Goal: Task Accomplishment & Management: Complete application form

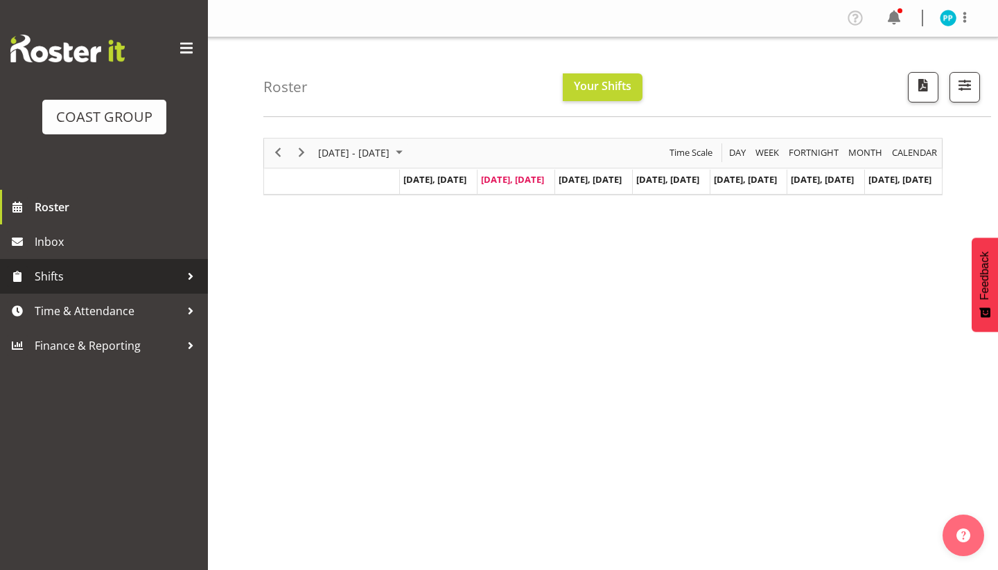
click at [63, 288] on link "Shifts" at bounding box center [104, 276] width 208 height 35
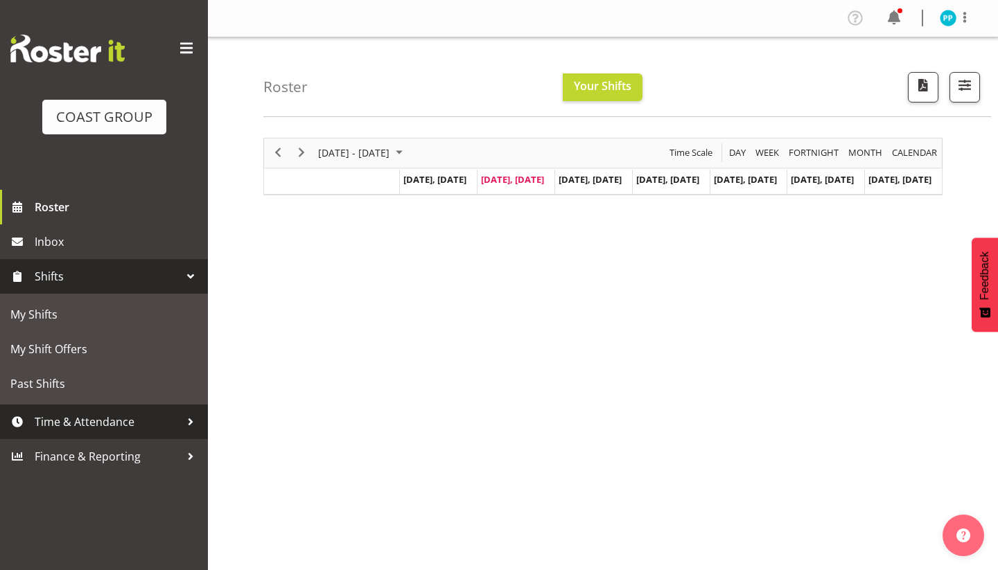
click at [51, 426] on span "Time & Attendance" at bounding box center [107, 422] width 145 height 21
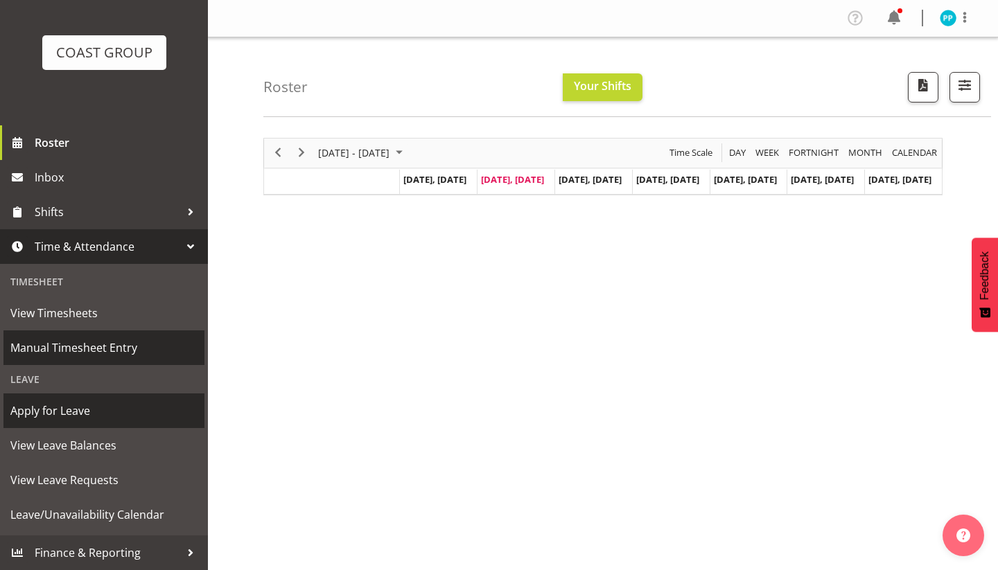
scroll to position [64, 0]
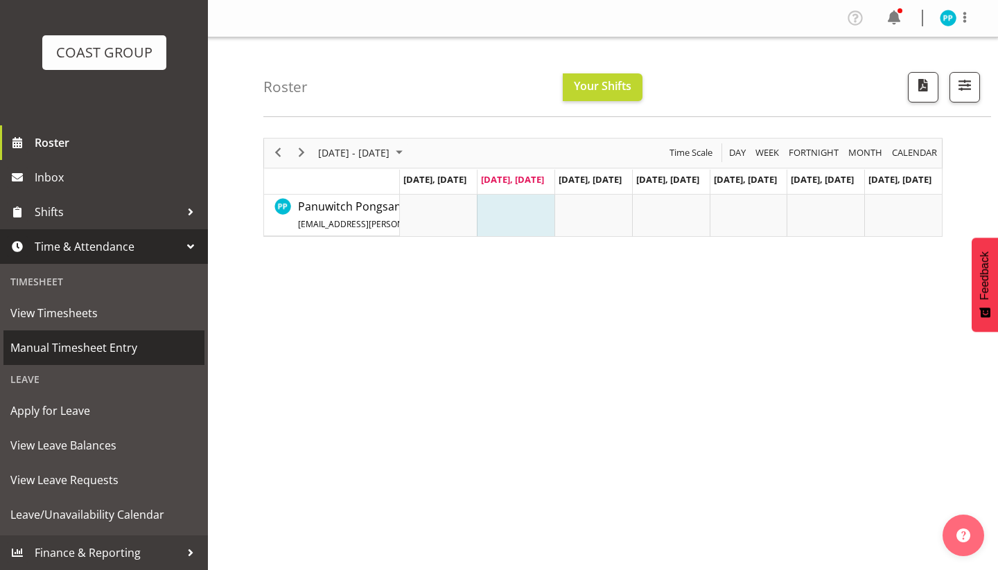
click at [87, 353] on span "Manual Timesheet Entry" at bounding box center [103, 347] width 187 height 21
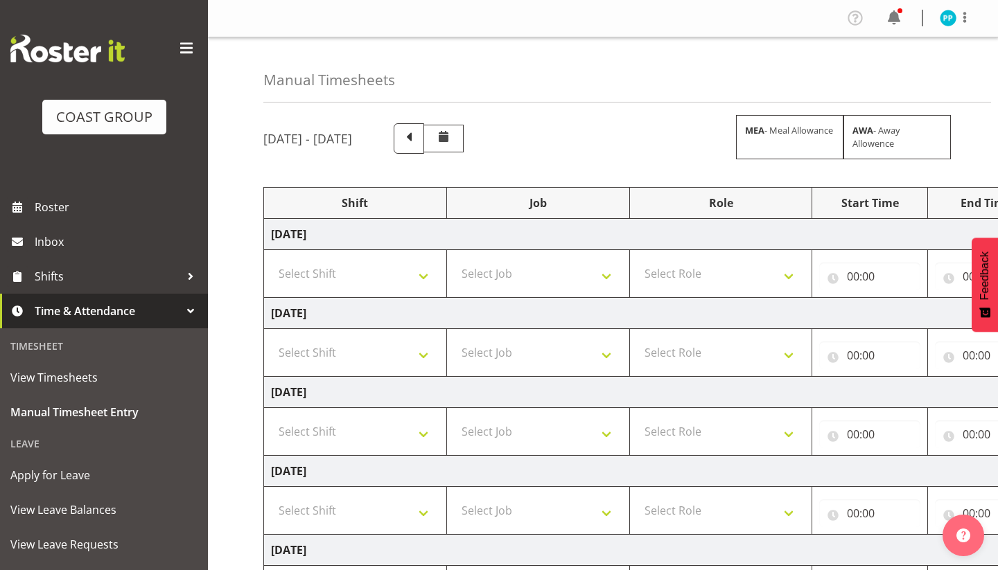
select select "80946"
select select "10257"
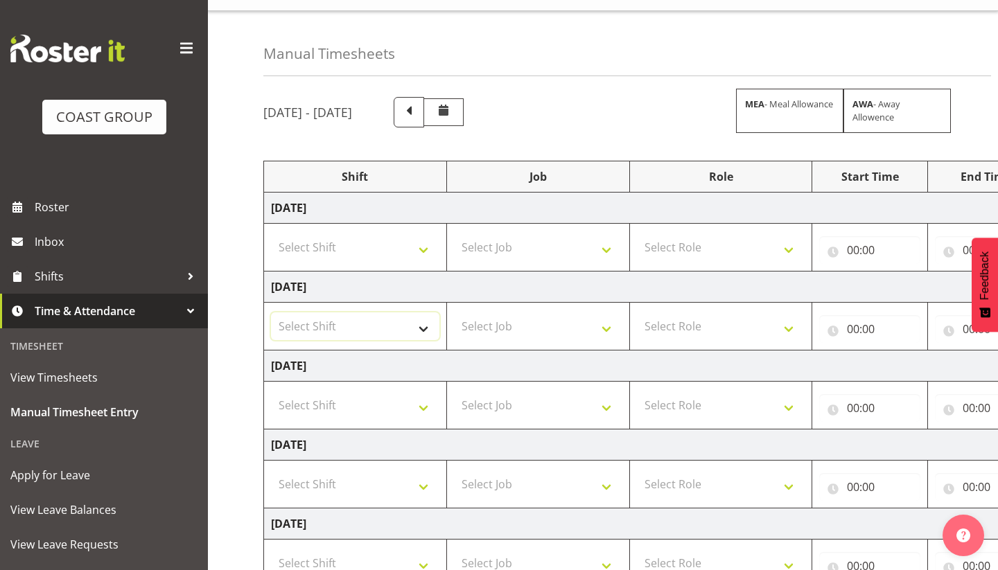
select select "38155"
select select "69"
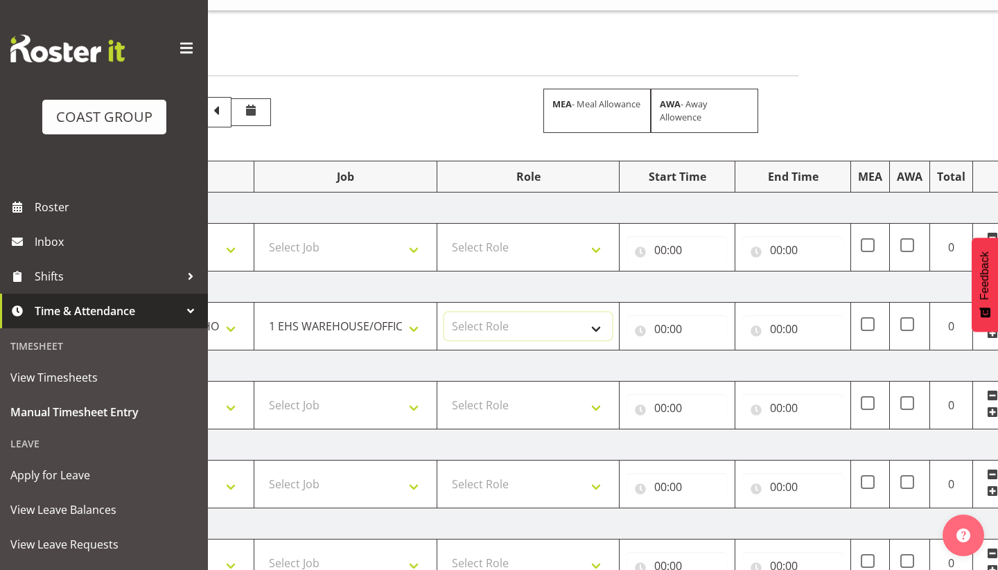
select select "189"
click at [655, 327] on input "00:00" at bounding box center [676, 329] width 101 height 28
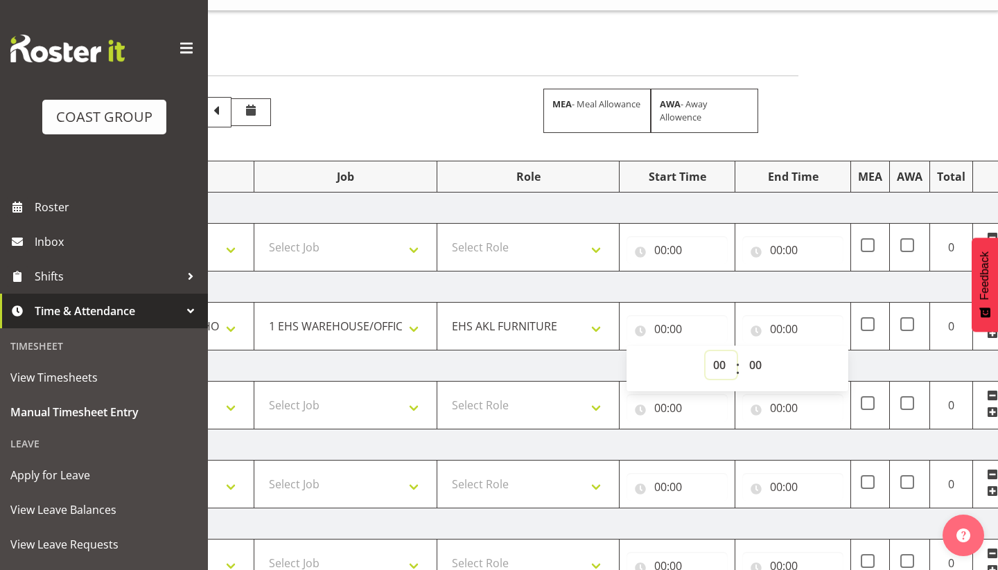
select select "7"
type input "07:00"
select select "30"
type input "07:30"
click at [778, 330] on input "00:00" at bounding box center [792, 329] width 101 height 28
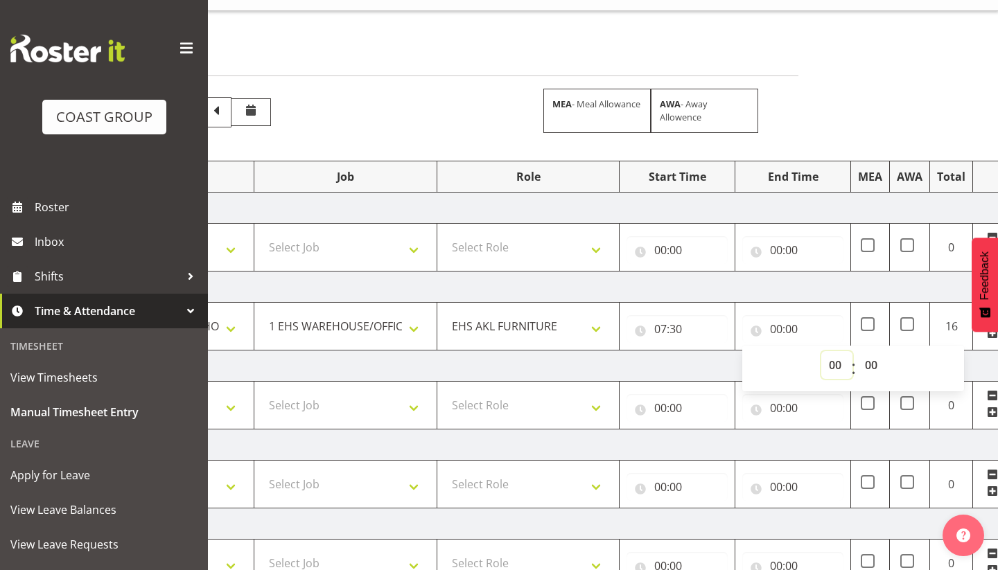
select select "18"
type input "18:00"
click at [663, 357] on td "[DATE]" at bounding box center [555, 366] width 969 height 31
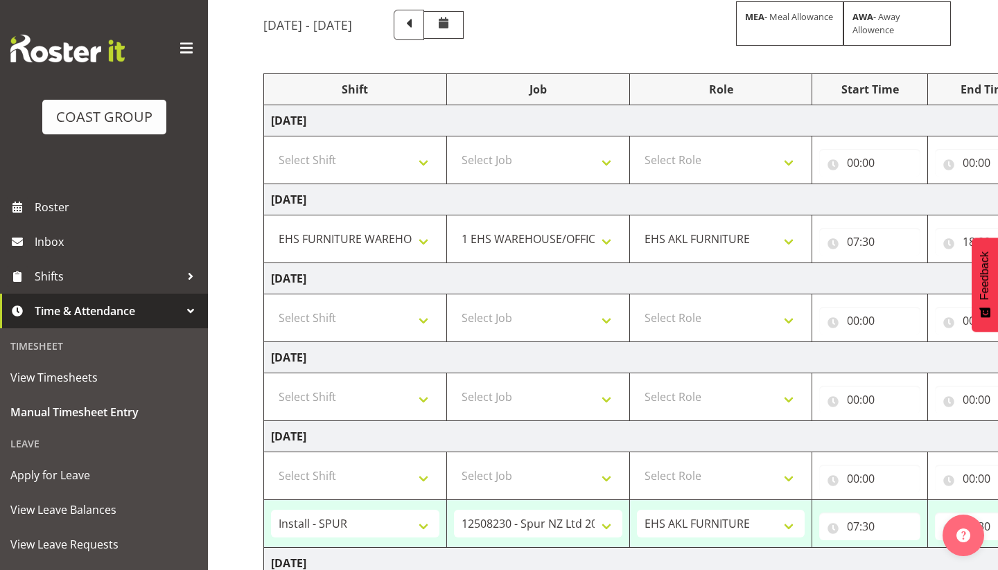
scroll to position [179, 0]
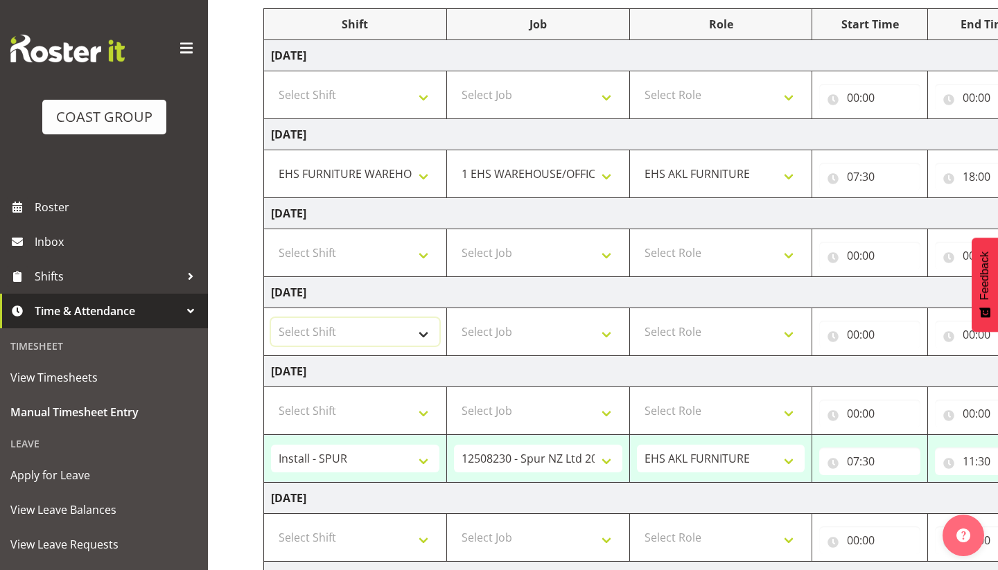
select select "38155"
select select "71560"
select select "69"
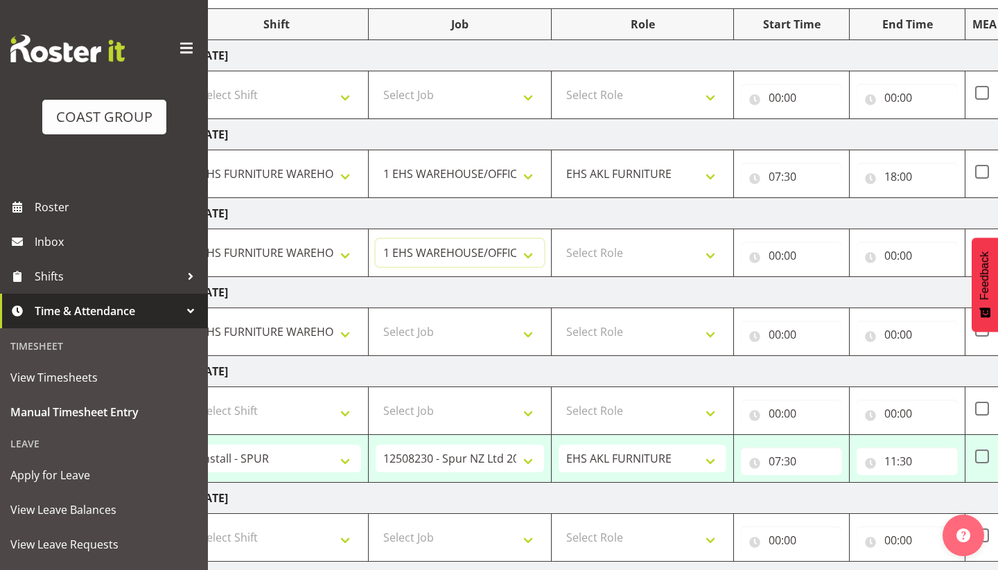
scroll to position [0, 80]
select select "189"
click at [773, 255] on input "00:00" at bounding box center [789, 256] width 101 height 28
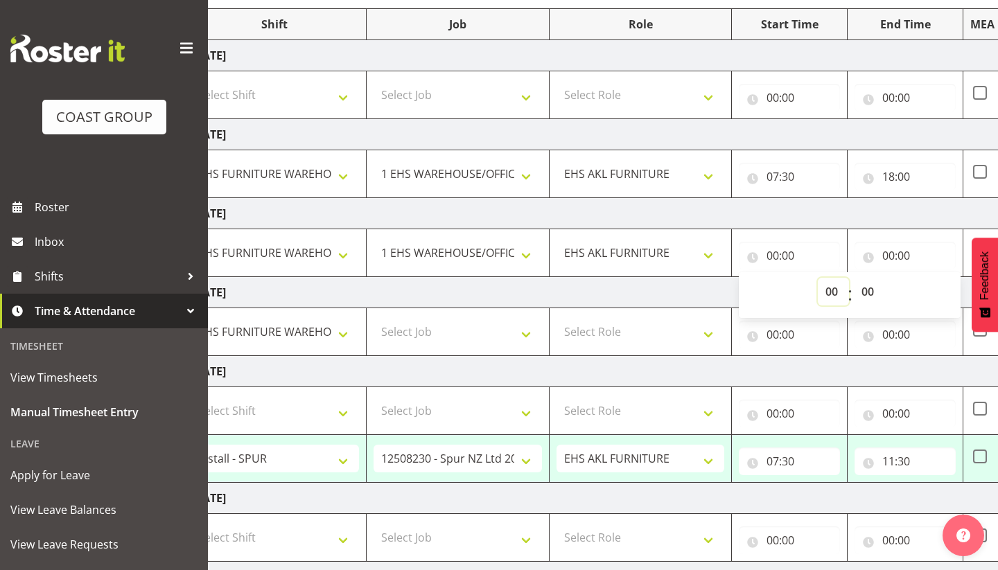
select select "7"
type input "07:00"
select select "30"
type input "07:30"
click at [890, 254] on input "00:00" at bounding box center [904, 256] width 101 height 28
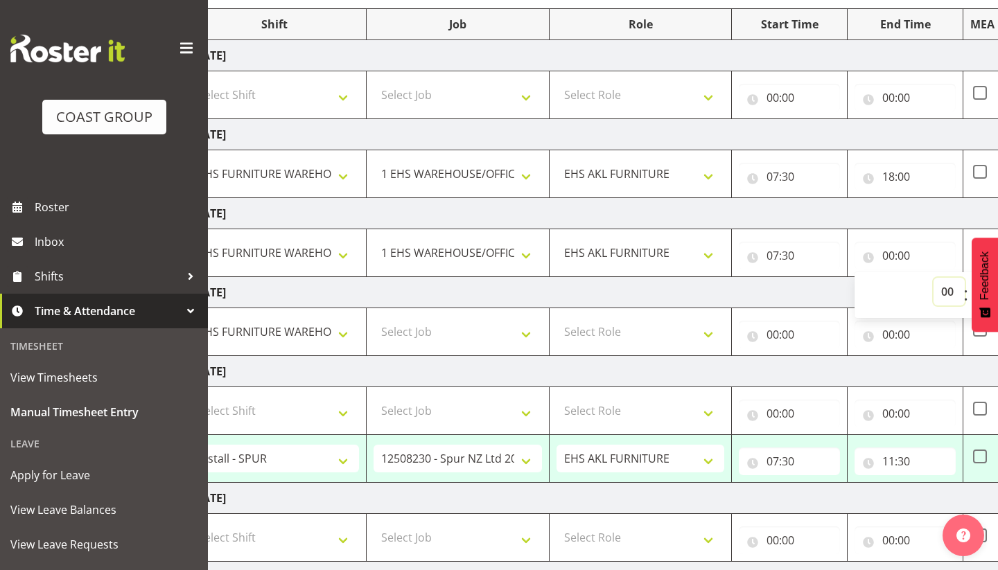
select select "16"
type input "16:00"
click at [747, 285] on td "[DATE]" at bounding box center [668, 292] width 969 height 31
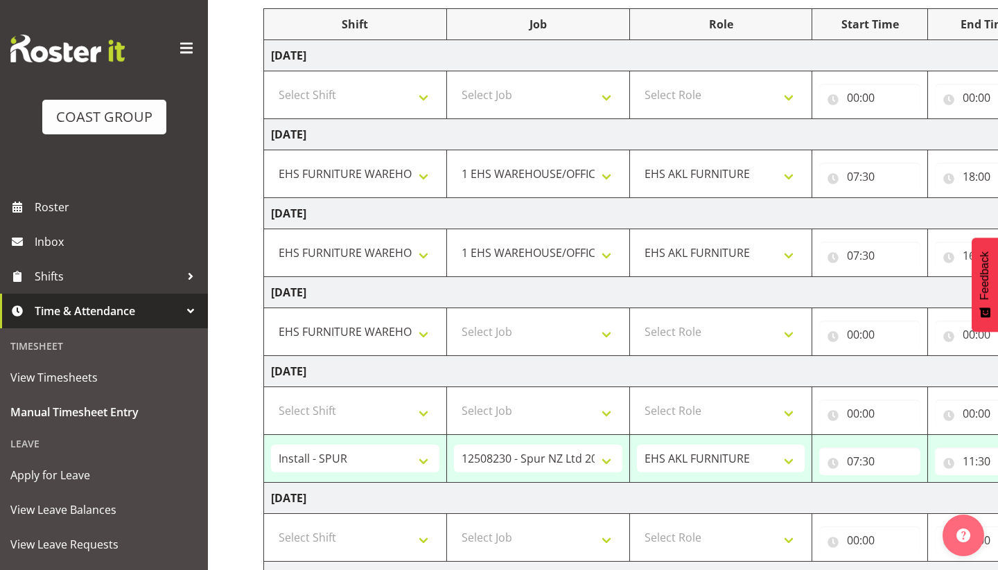
scroll to position [0, 0]
click at [497, 333] on select "Select Job 1 Carlton Events 1 Carlton Hamilton 1 Carlton Wellington 1 EHS WAREH…" at bounding box center [538, 332] width 168 height 28
select select "69"
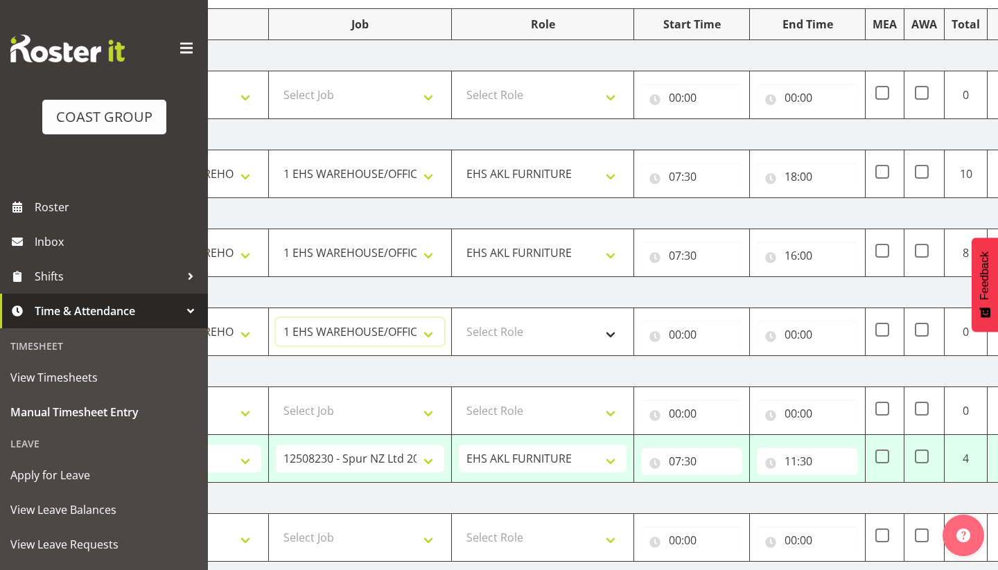
scroll to position [0, 195]
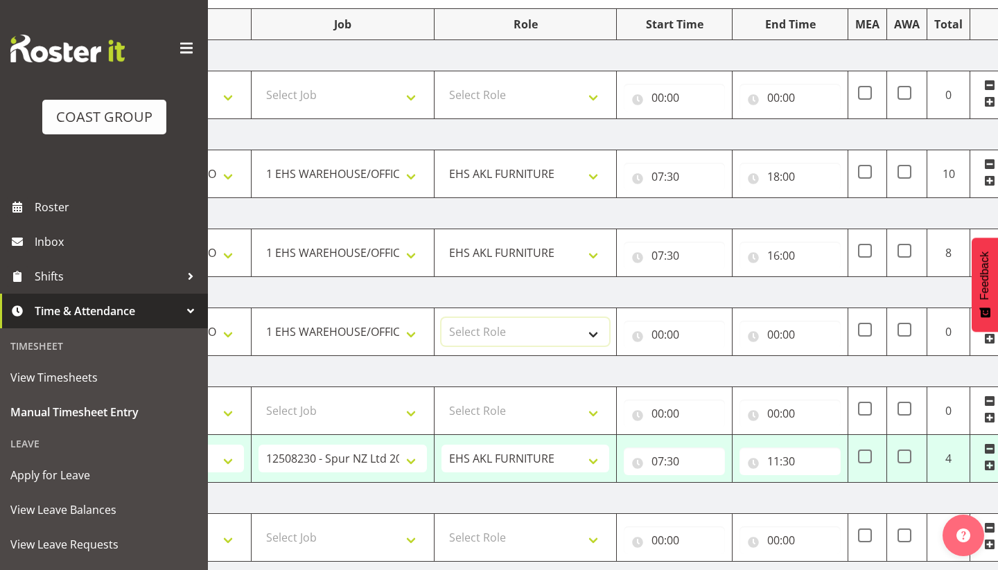
select select "189"
click at [653, 333] on input "00:00" at bounding box center [674, 335] width 101 height 28
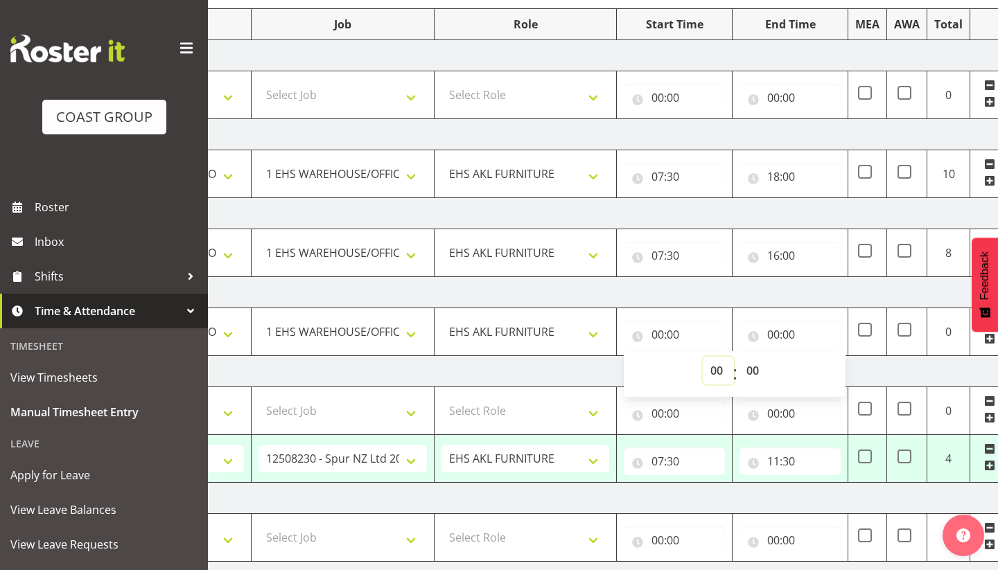
select select "7"
type input "07:00"
select select "30"
type input "07:30"
drag, startPoint x: 772, startPoint y: 333, endPoint x: 795, endPoint y: 361, distance: 36.4
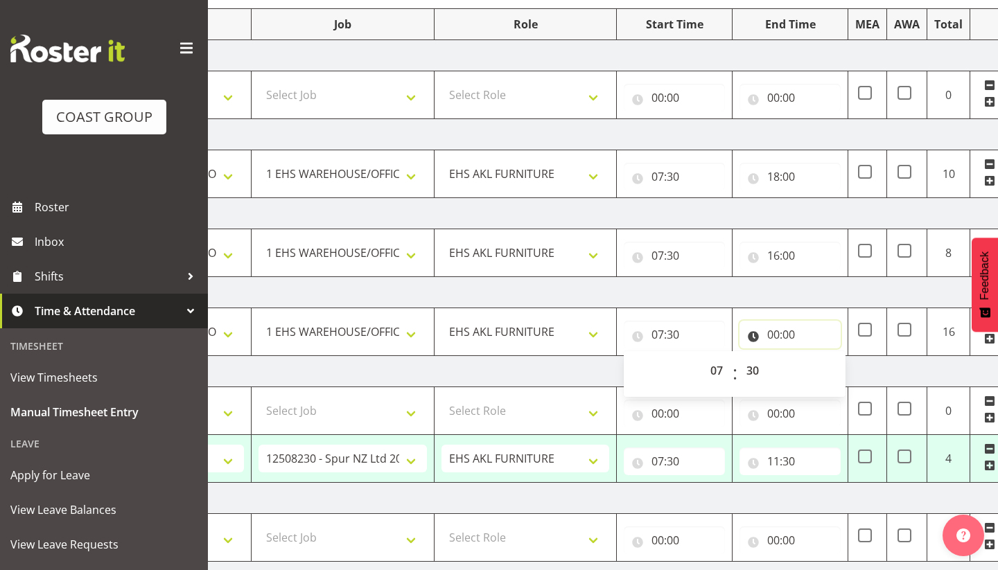
click at [772, 333] on input "00:00" at bounding box center [789, 335] width 101 height 28
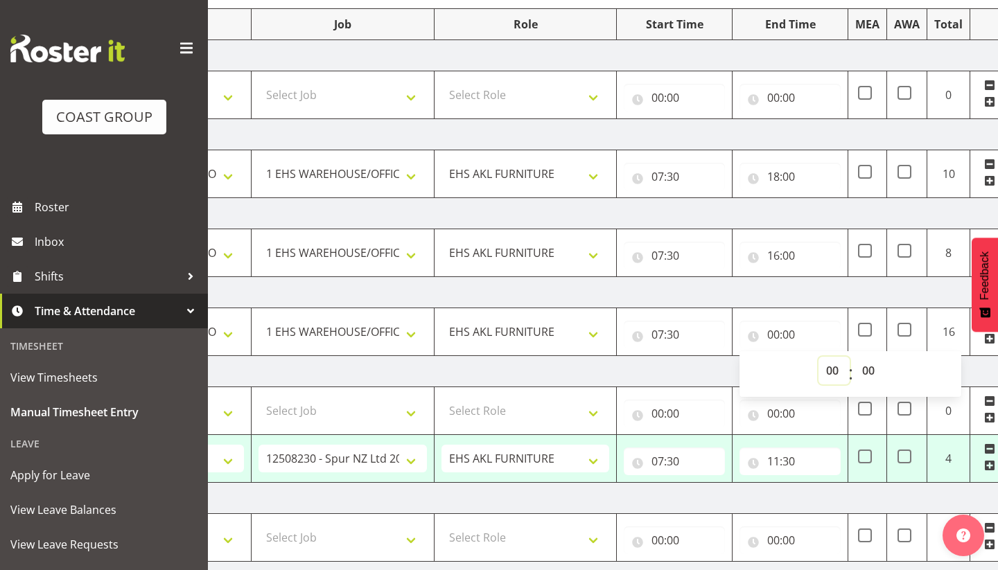
select select "16"
type input "16:00"
click at [662, 370] on td "[DATE]" at bounding box center [553, 371] width 969 height 31
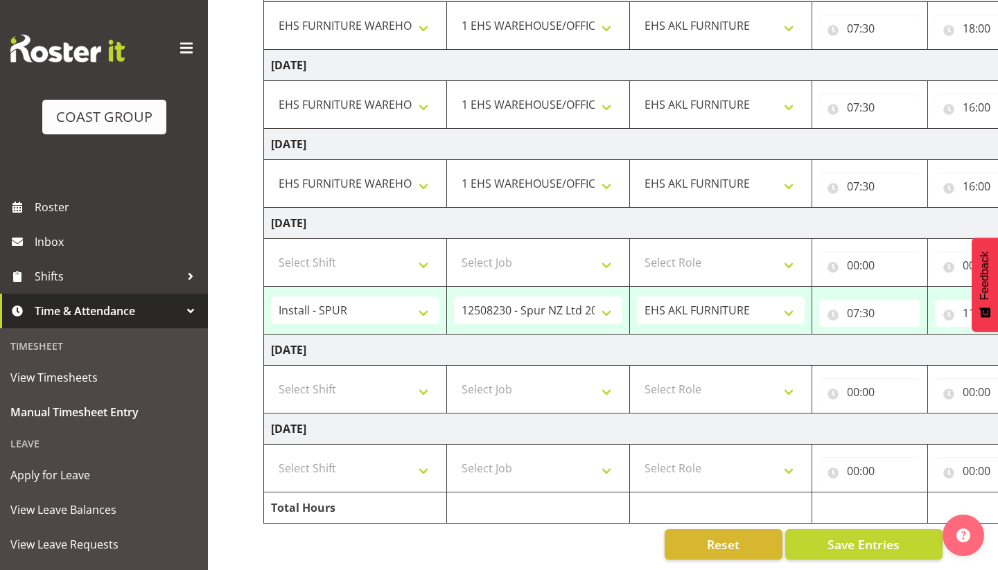
scroll to position [327, 0]
select select "38155"
click at [515, 389] on select "Select Job 1 Carlton Events 1 Carlton Hamilton 1 Carlton Wellington 1 EHS WAREH…" at bounding box center [538, 389] width 168 height 28
select select "69"
select select "189"
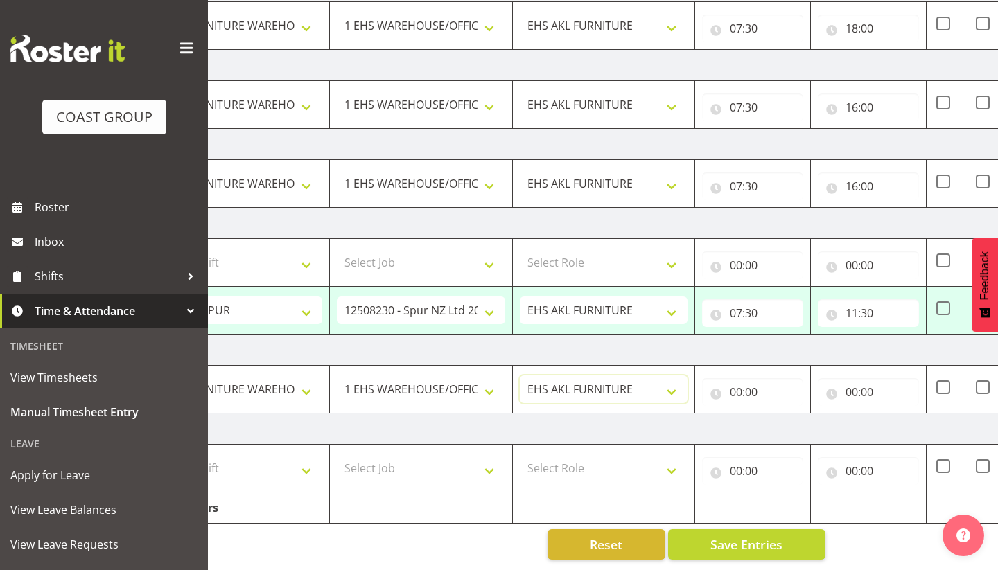
scroll to position [0, 126]
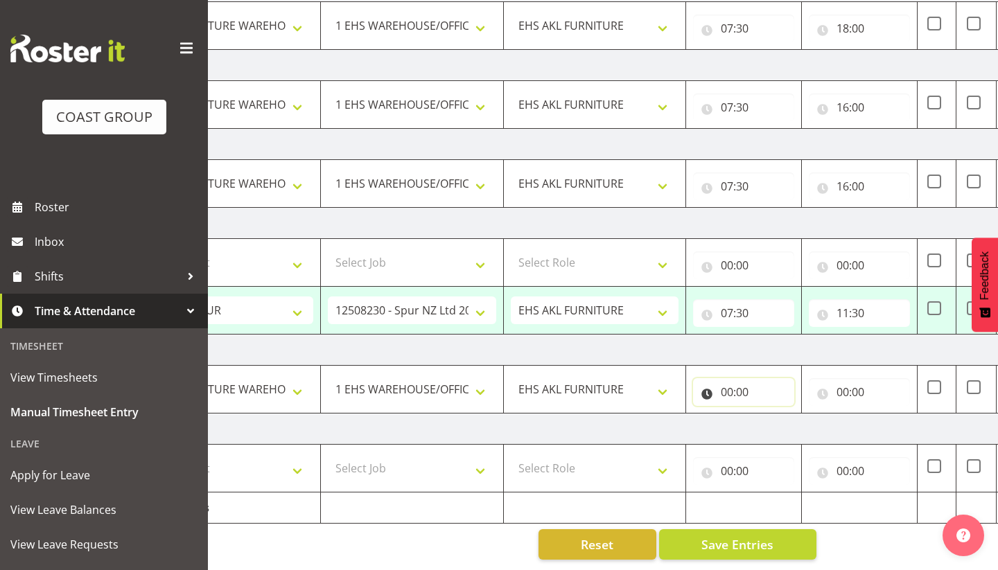
click at [727, 392] on input "00:00" at bounding box center [743, 392] width 101 height 28
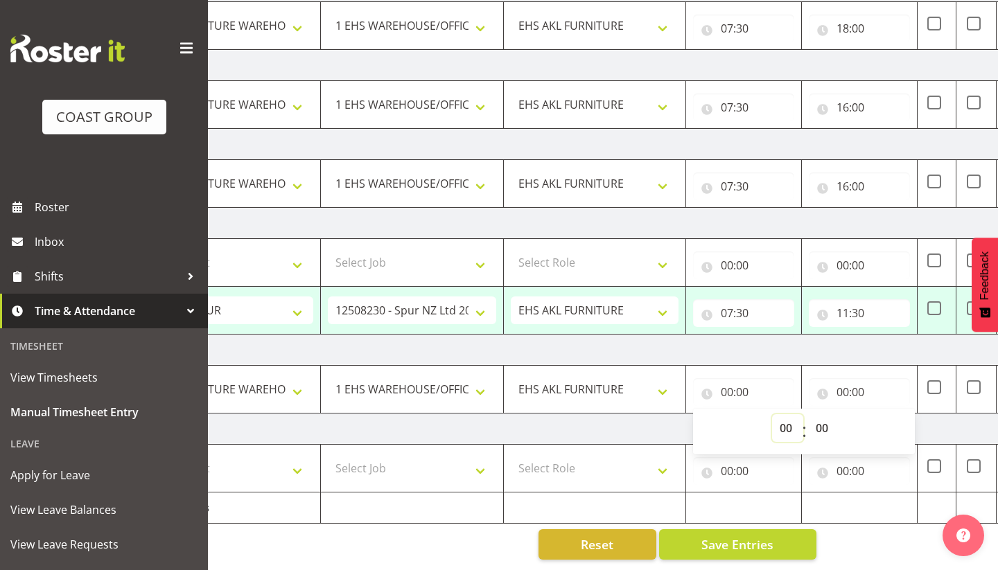
select select "7"
type input "07:00"
select select "30"
type input "07:30"
click at [843, 394] on input "00:00" at bounding box center [858, 392] width 101 height 28
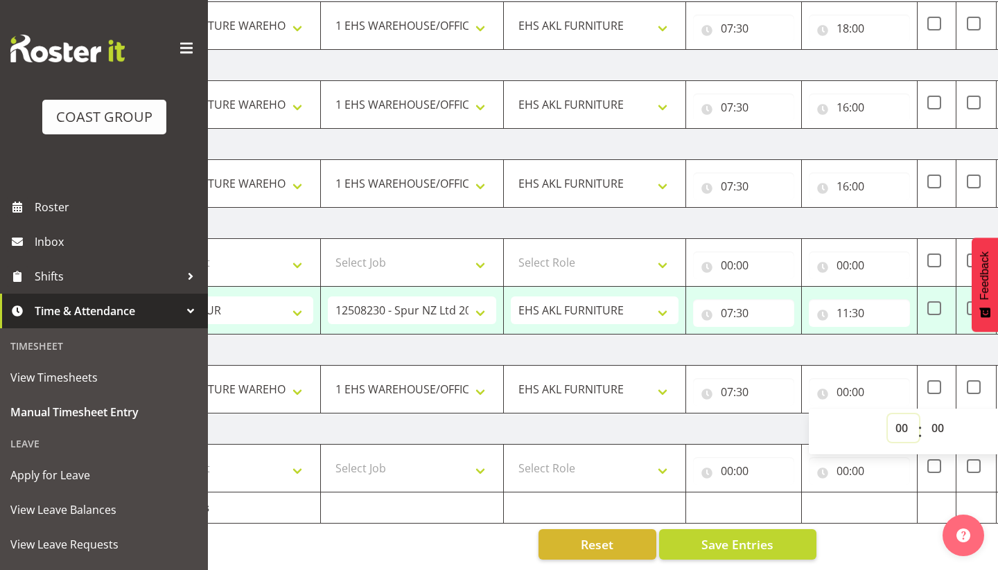
select select "17"
type input "17:00"
click at [762, 442] on td "[DATE]" at bounding box center [622, 429] width 969 height 31
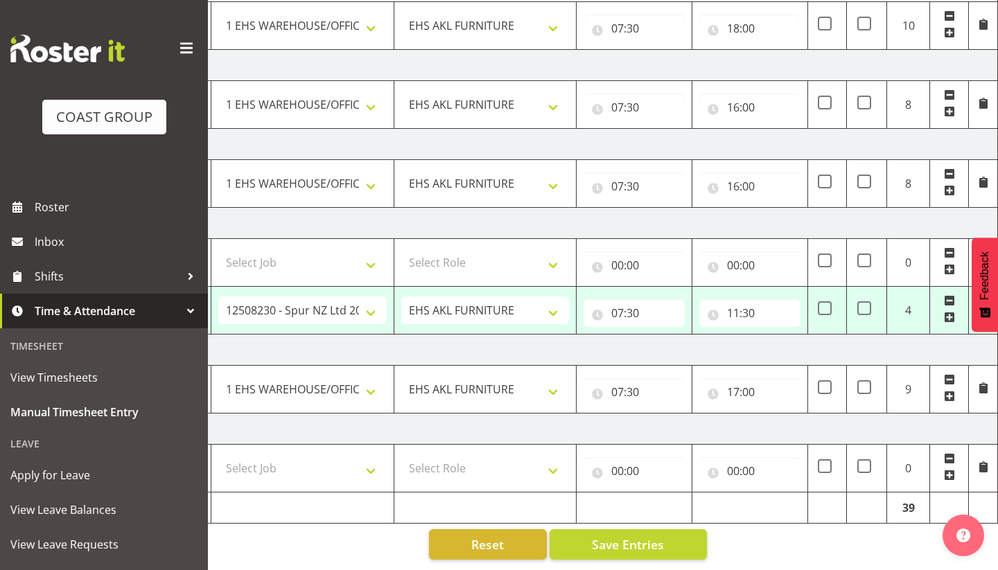
scroll to position [0, 236]
click at [628, 547] on span "Save Entries" at bounding box center [628, 545] width 72 height 18
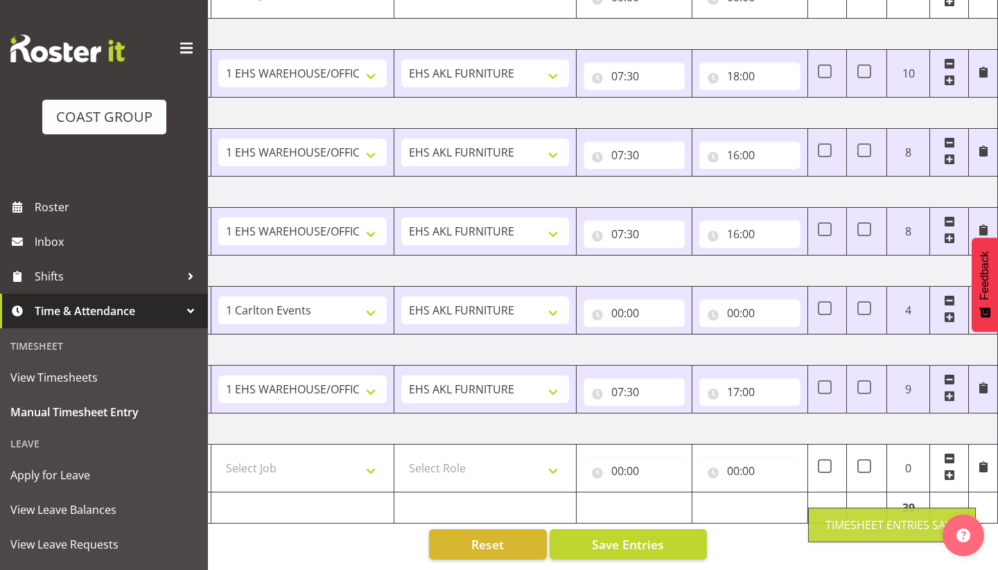
select select "80946"
select select "10257"
type input "07:30"
type input "11:30"
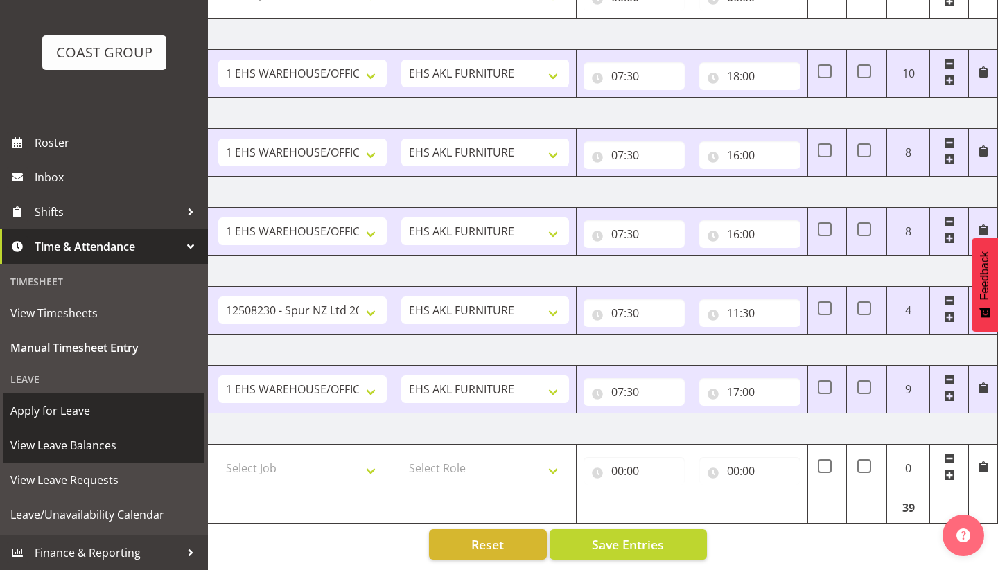
scroll to position [64, 0]
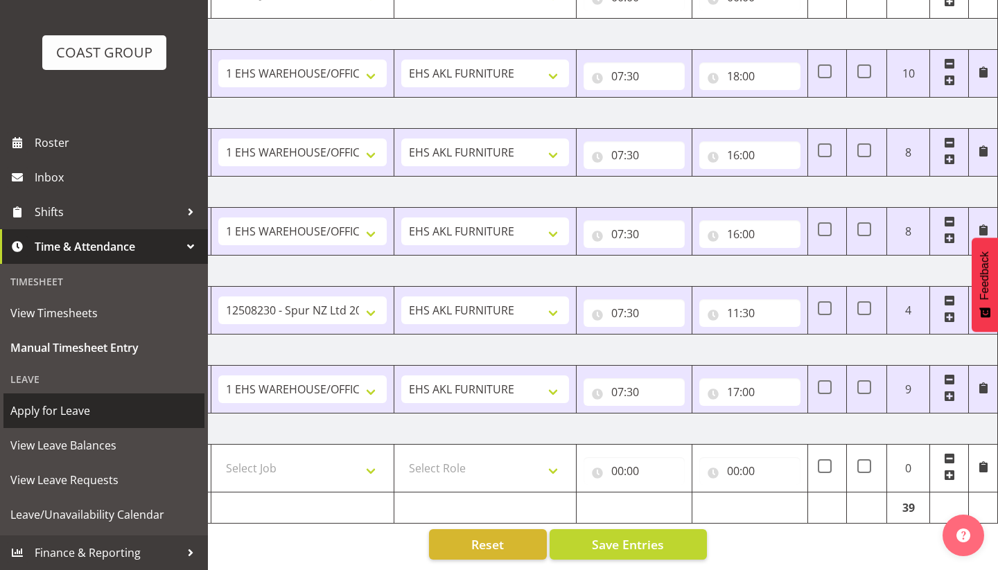
click at [94, 414] on span "Apply for Leave" at bounding box center [103, 410] width 187 height 21
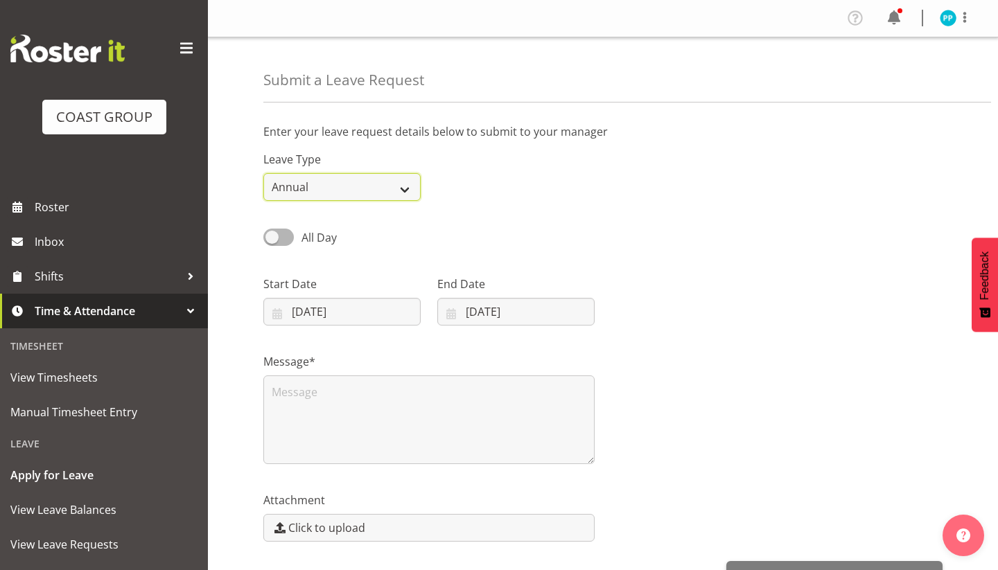
select select "Sick"
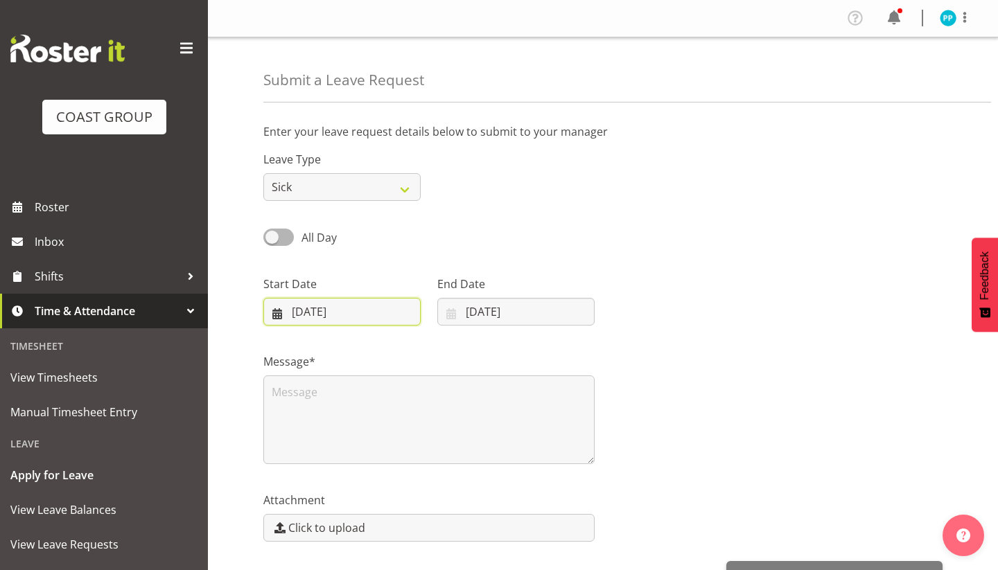
click at [297, 310] on input "26/08/2025" at bounding box center [341, 312] width 157 height 28
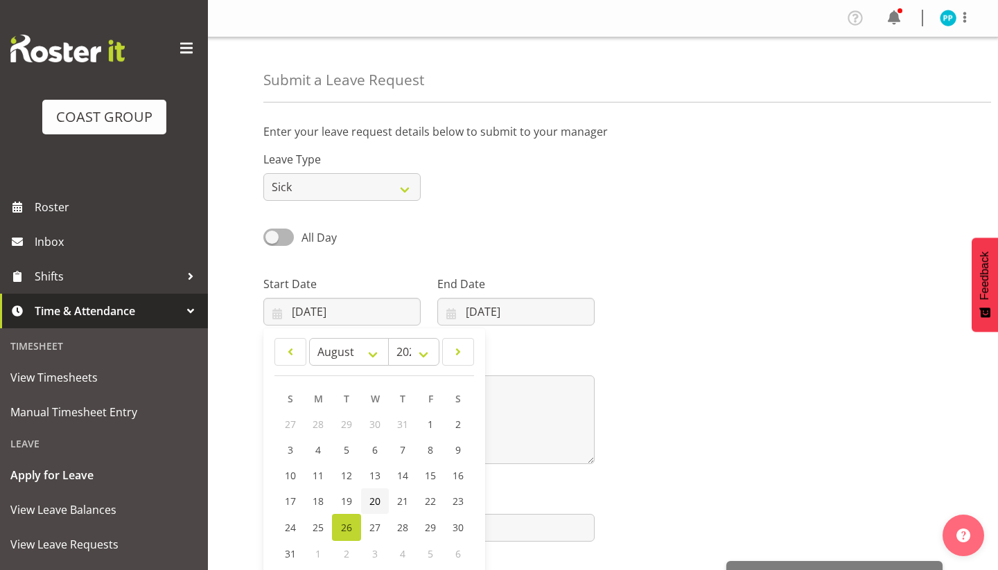
click at [380, 500] on link "20" at bounding box center [375, 501] width 28 height 26
type input "20/08/2025"
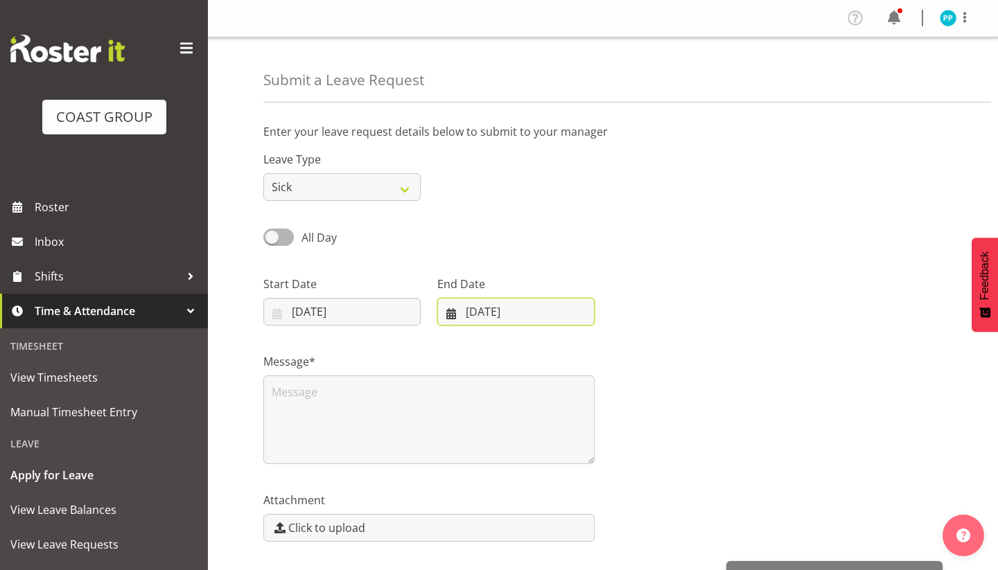
click at [472, 310] on input "26/08/2025" at bounding box center [515, 312] width 157 height 28
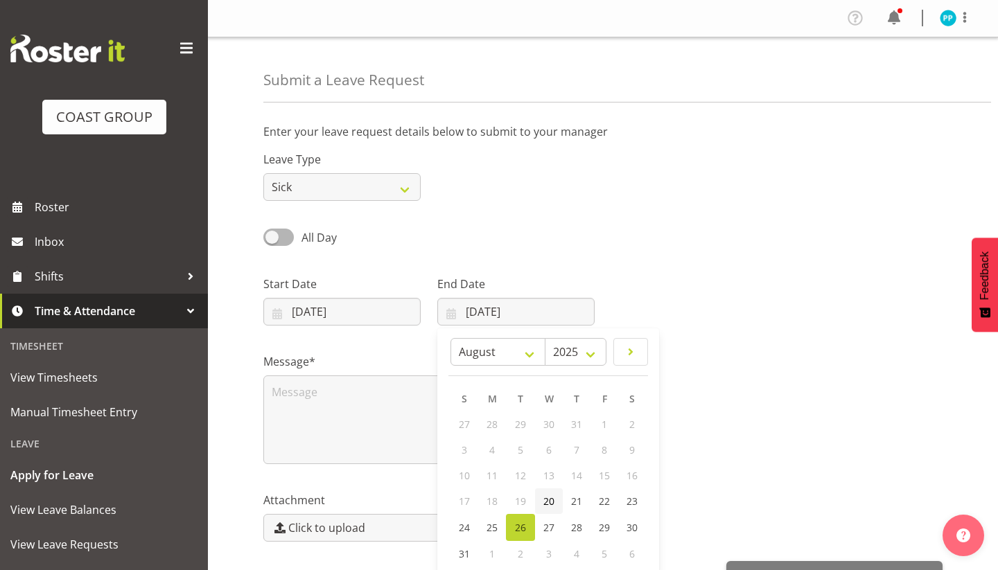
click at [549, 504] on span "20" at bounding box center [548, 501] width 11 height 13
type input "20/08/2025"
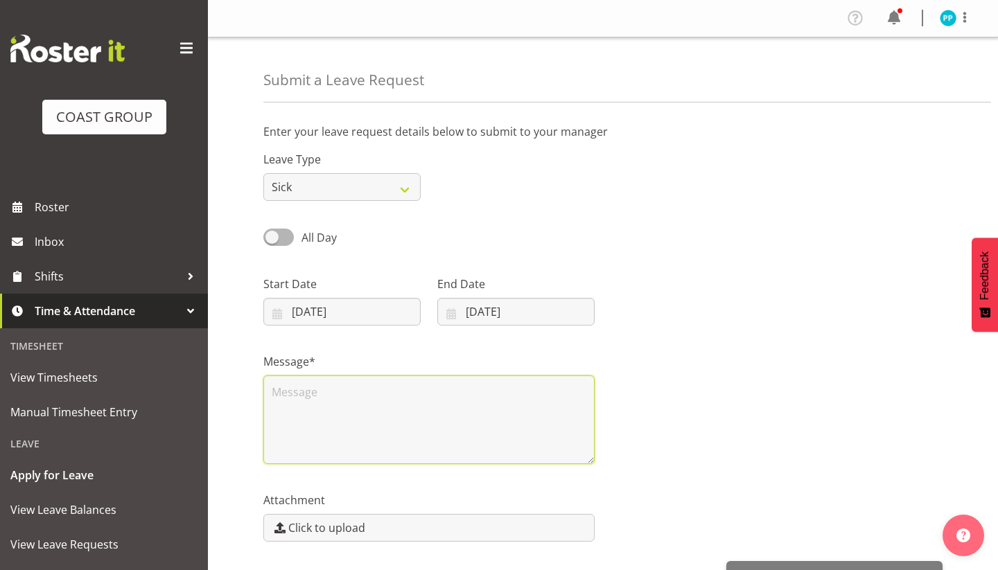
click at [405, 396] on textarea at bounding box center [428, 419] width 331 height 89
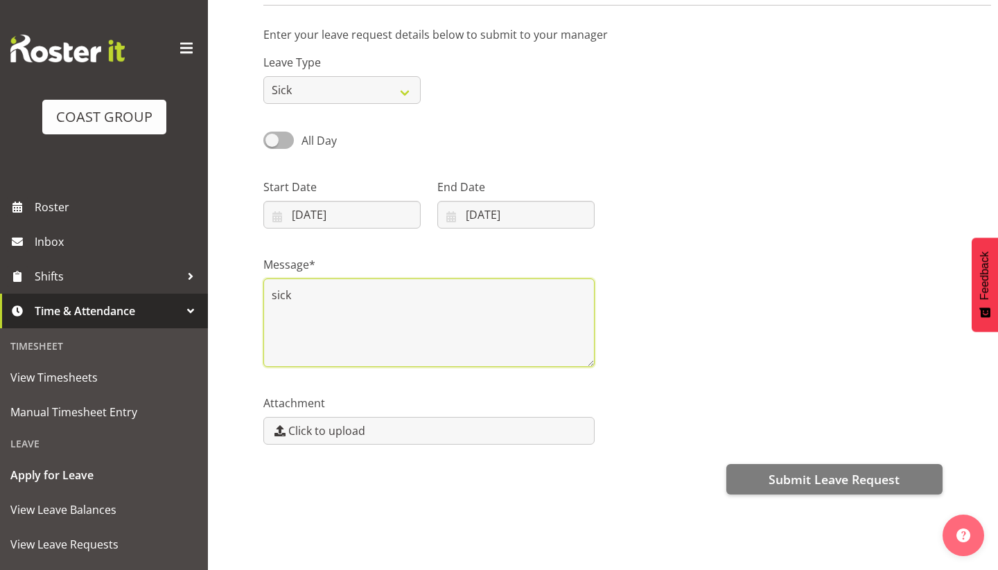
scroll to position [97, 0]
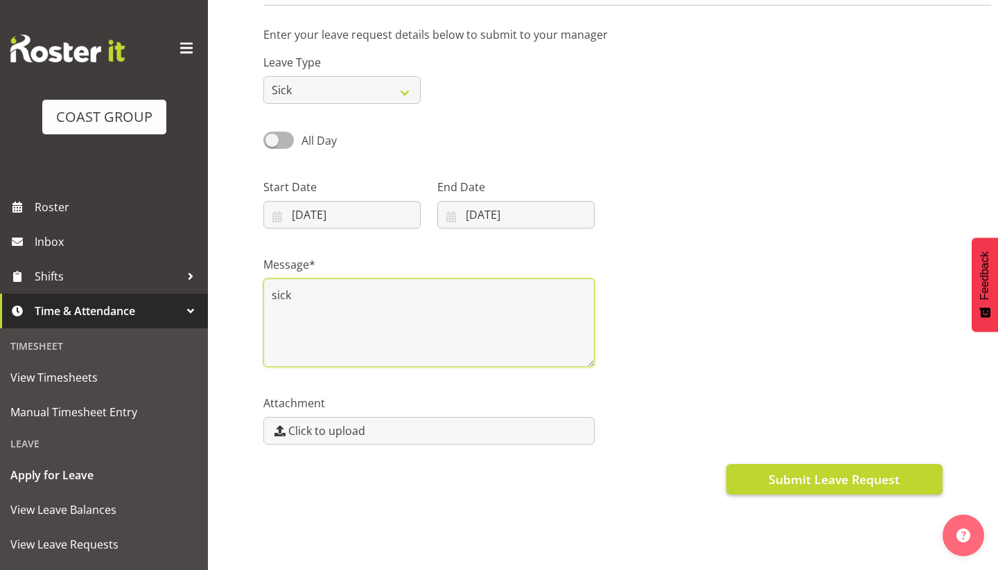
type textarea "sick"
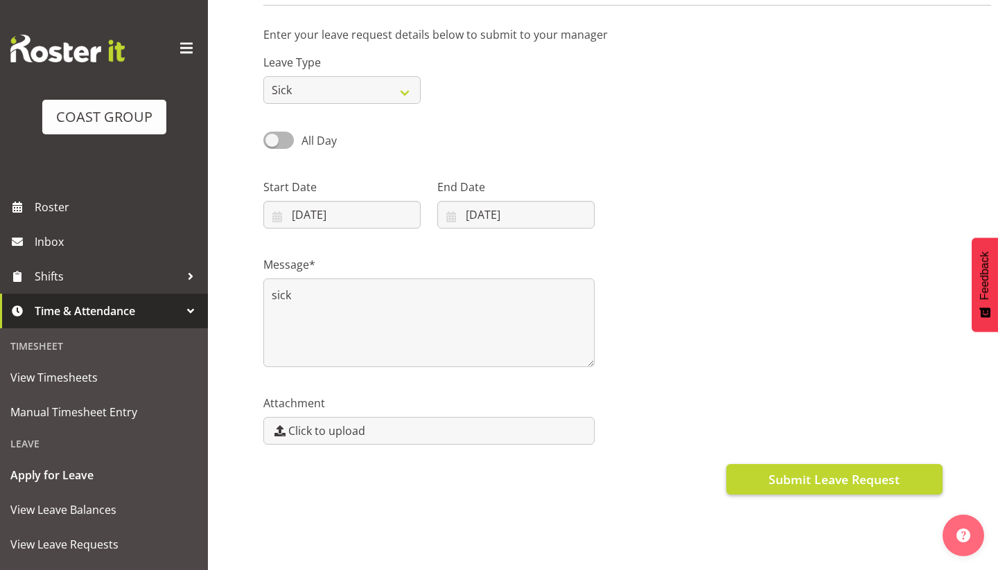
click at [789, 478] on span "Submit Leave Request" at bounding box center [833, 479] width 131 height 18
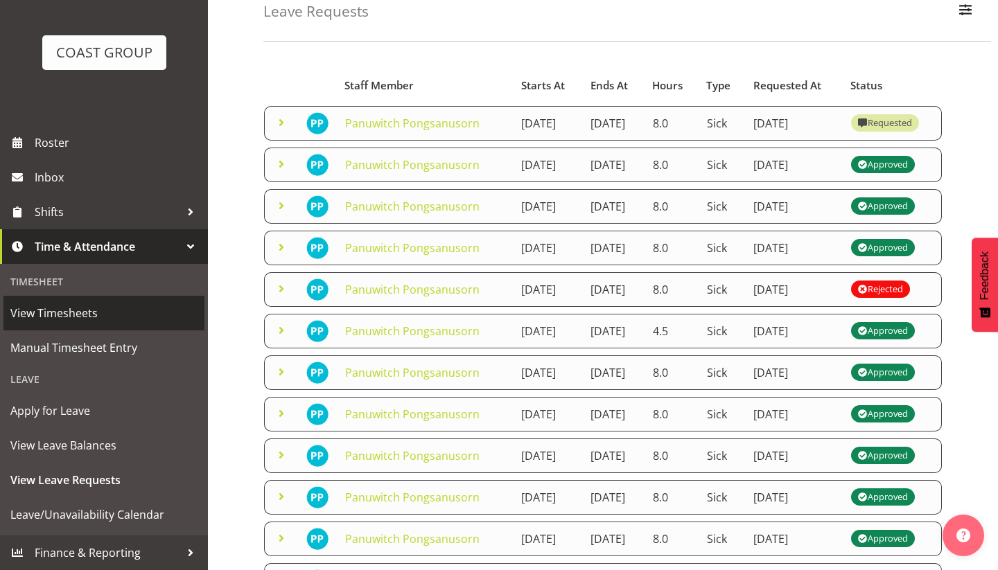
scroll to position [122, 0]
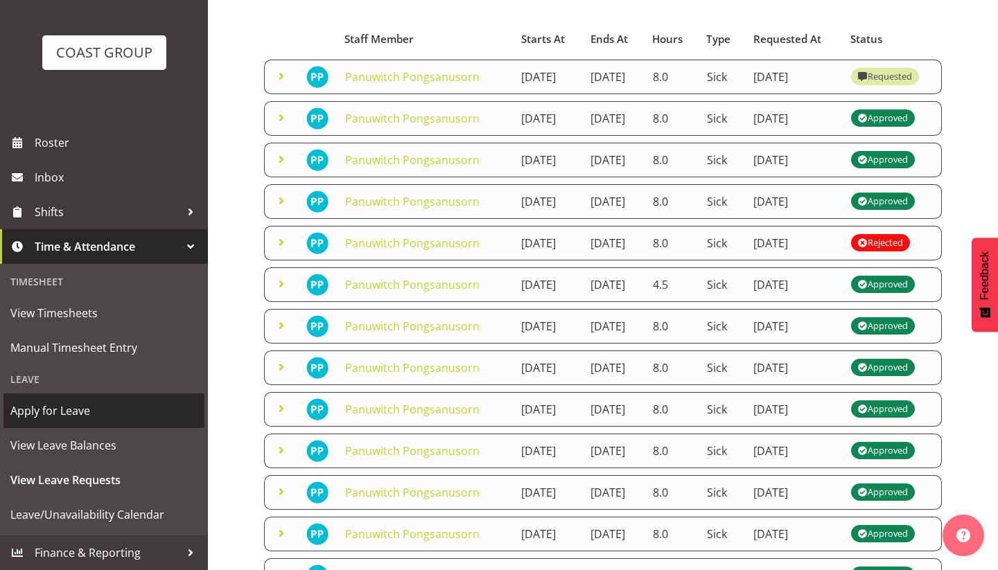
click at [37, 406] on span "Apply for Leave" at bounding box center [103, 410] width 187 height 21
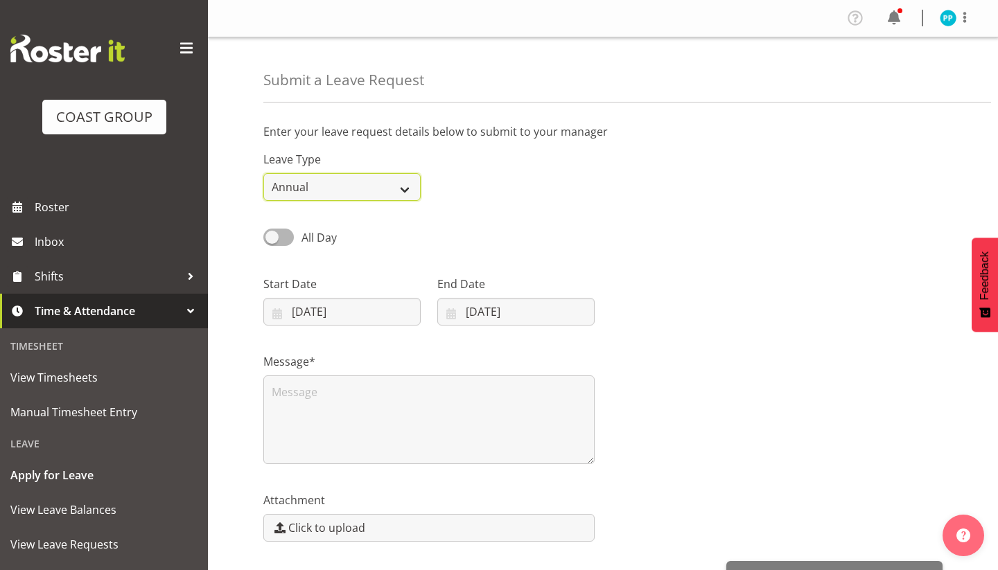
select select "Sick"
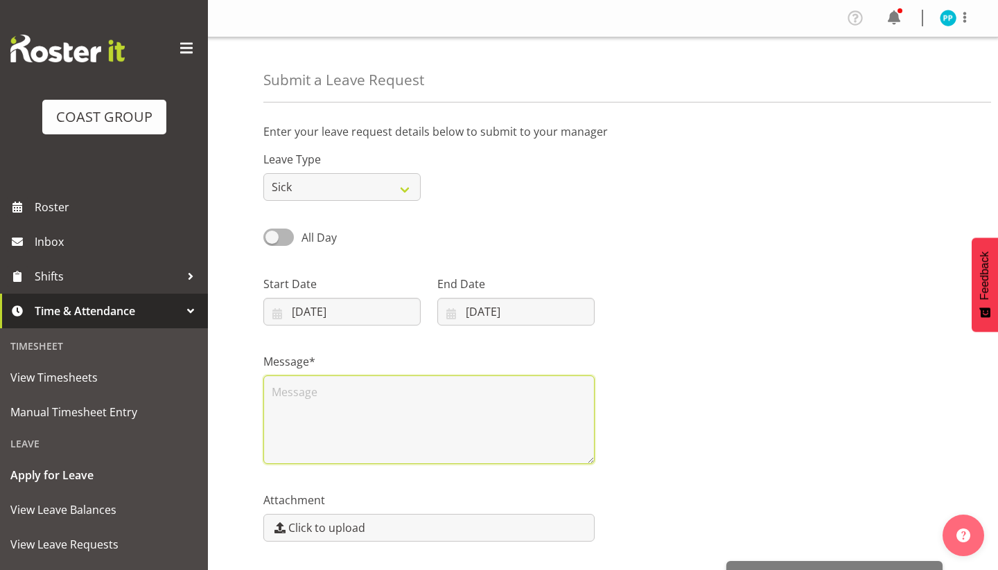
click at [317, 393] on textarea at bounding box center [428, 419] width 331 height 89
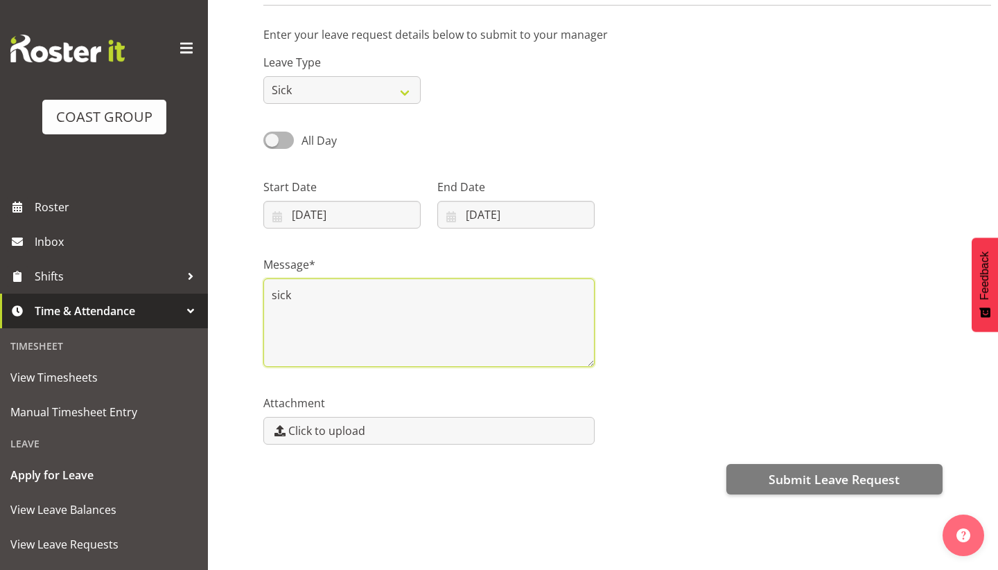
scroll to position [97, 0]
type textarea "sick"
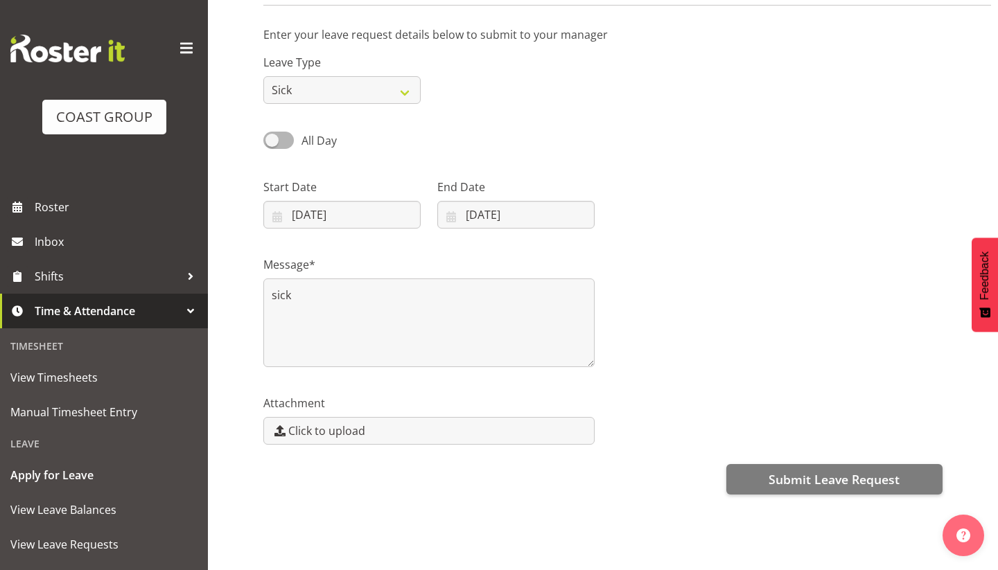
click at [683, 427] on div "Attachment Click to upload" at bounding box center [603, 414] width 696 height 78
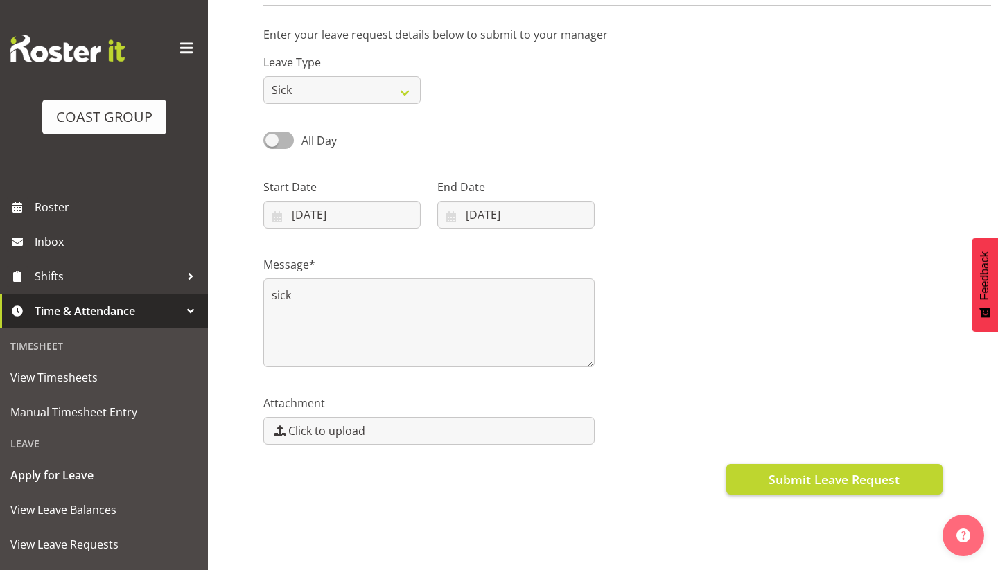
click at [760, 475] on button "Submit Leave Request" at bounding box center [834, 479] width 216 height 30
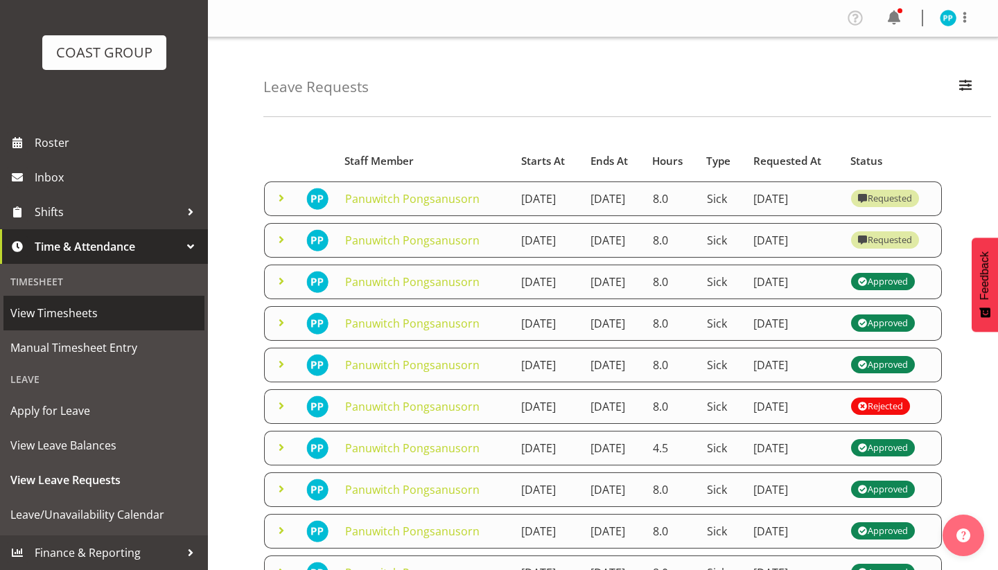
scroll to position [64, 0]
click at [52, 315] on span "View Timesheets" at bounding box center [103, 313] width 187 height 21
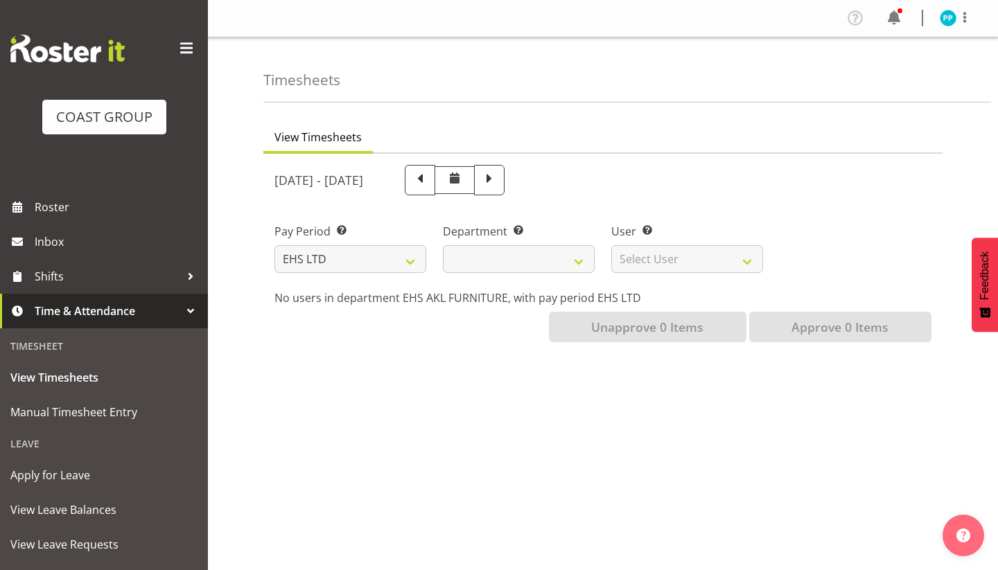
select select
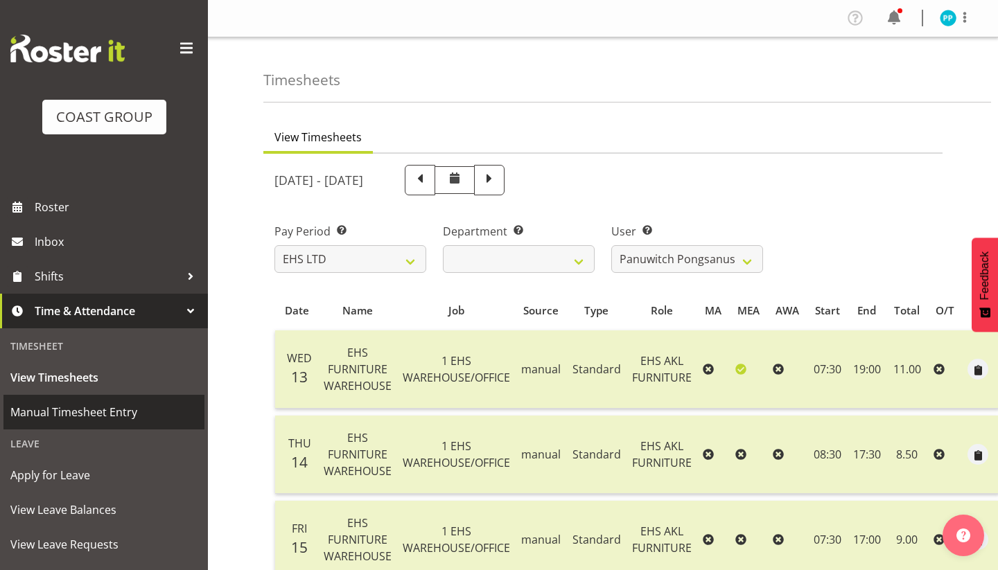
click at [76, 414] on span "Manual Timesheet Entry" at bounding box center [103, 412] width 187 height 21
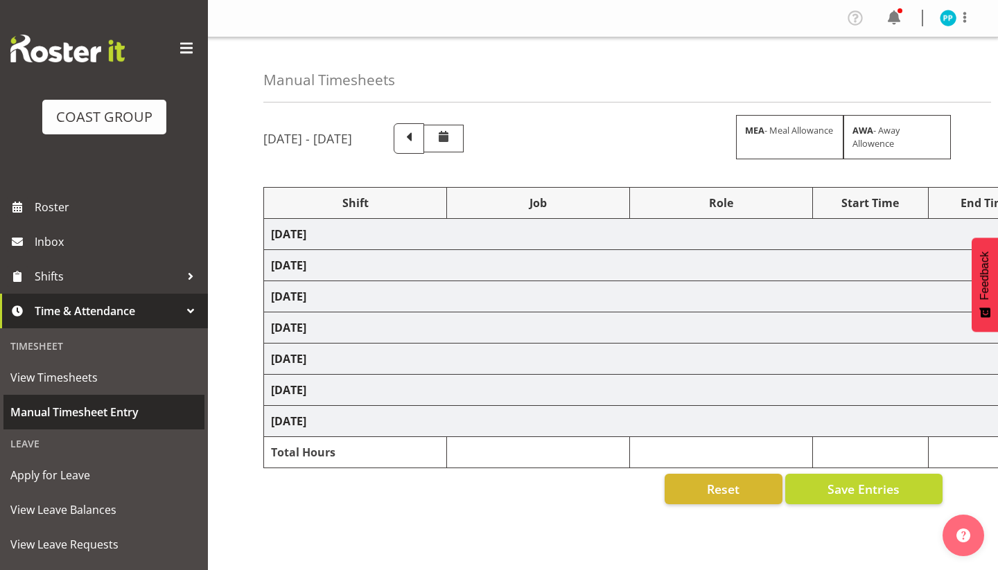
select select "38155"
select select "69"
select select "71560"
select select "69"
select select "38155"
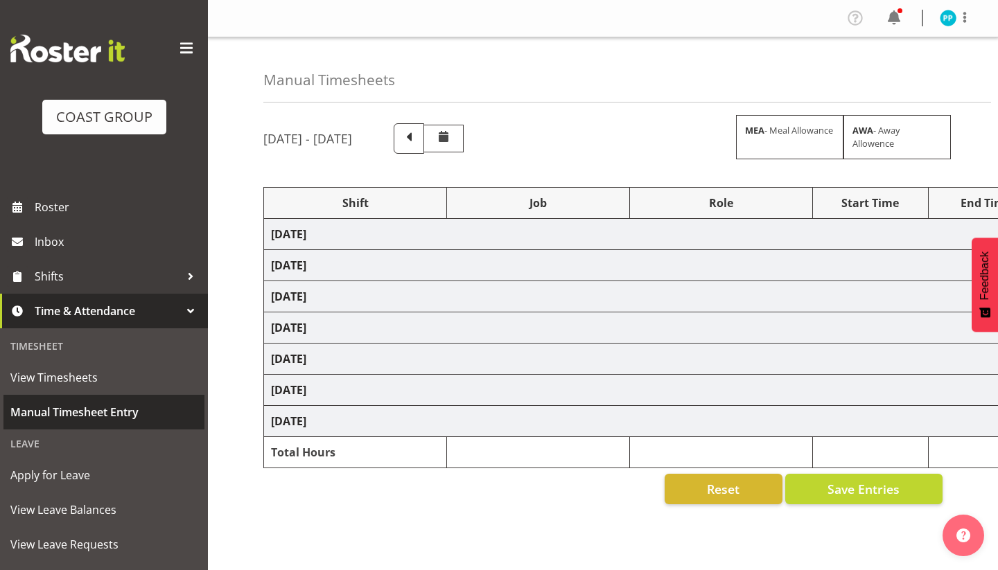
select select "69"
select select "80946"
select select "10257"
select select "38155"
select select "69"
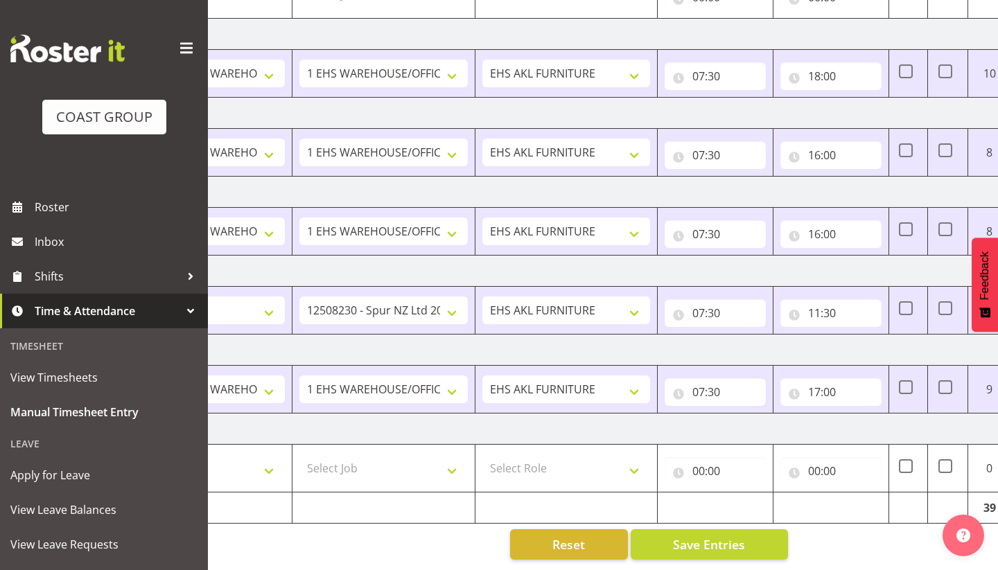
scroll to position [0, 186]
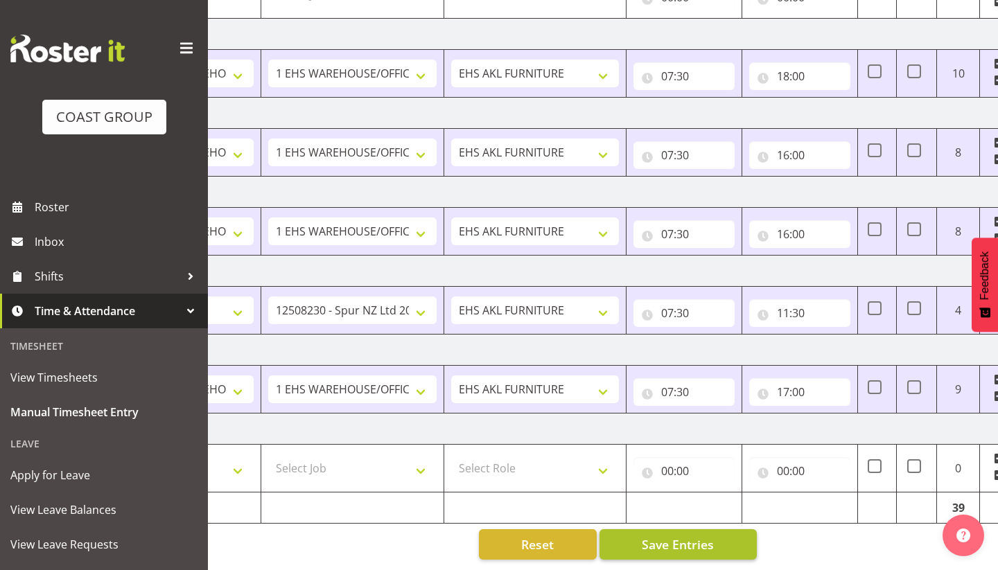
click at [675, 545] on span "Save Entries" at bounding box center [678, 545] width 72 height 18
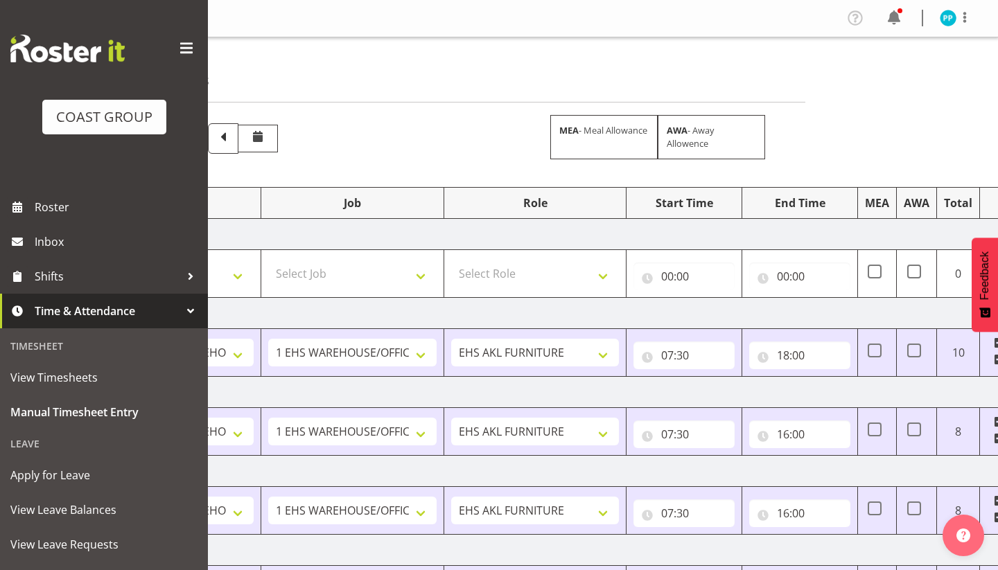
scroll to position [0, 0]
click at [948, 19] on img at bounding box center [947, 18] width 17 height 17
click at [899, 71] on link "Log Out" at bounding box center [906, 72] width 133 height 25
